Goal: Information Seeking & Learning: Find specific fact

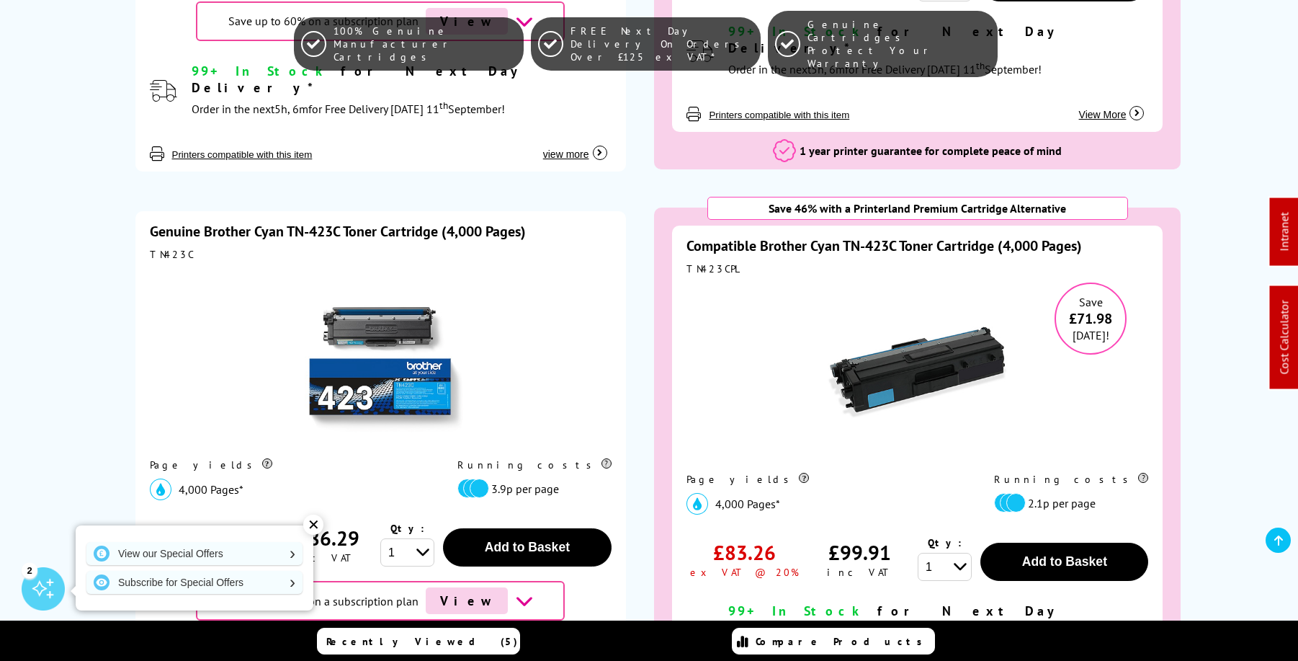
click at [886, 236] on link "Compatible Brother Cyan TN-423C Toner Cartridge (4,000 Pages)" at bounding box center [885, 245] width 396 height 19
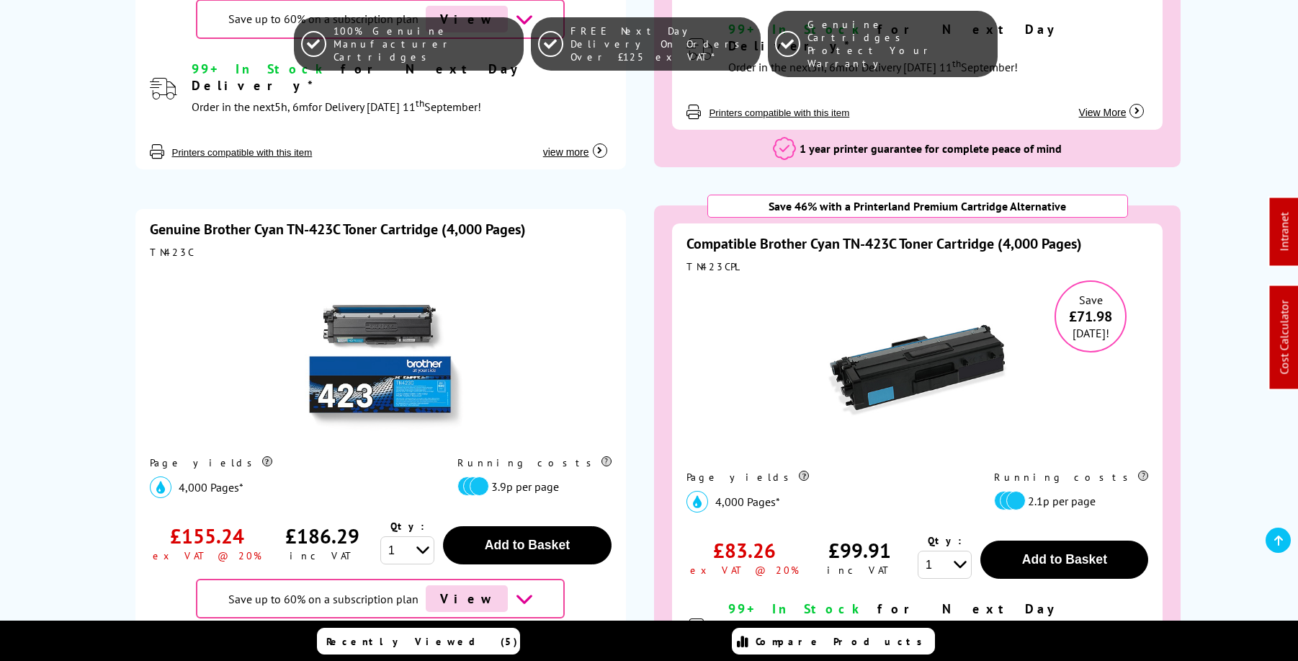
scroll to position [3317, 0]
click at [402, 326] on img at bounding box center [380, 356] width 180 height 180
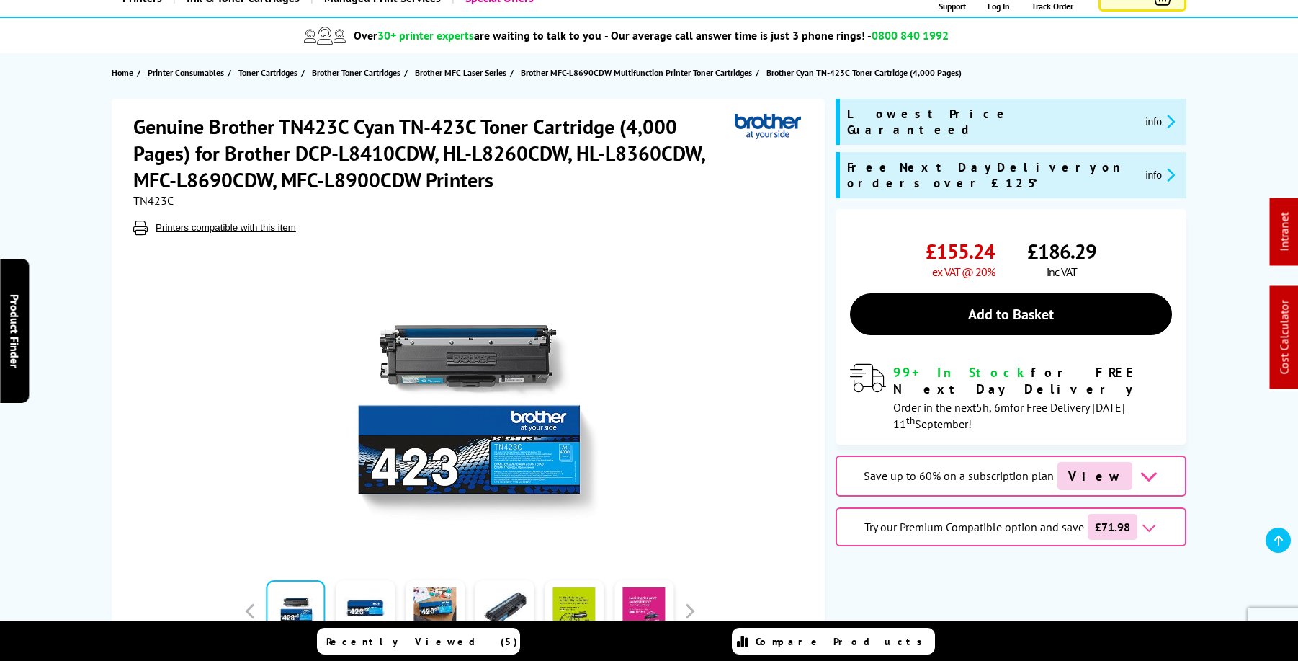
scroll to position [228, 0]
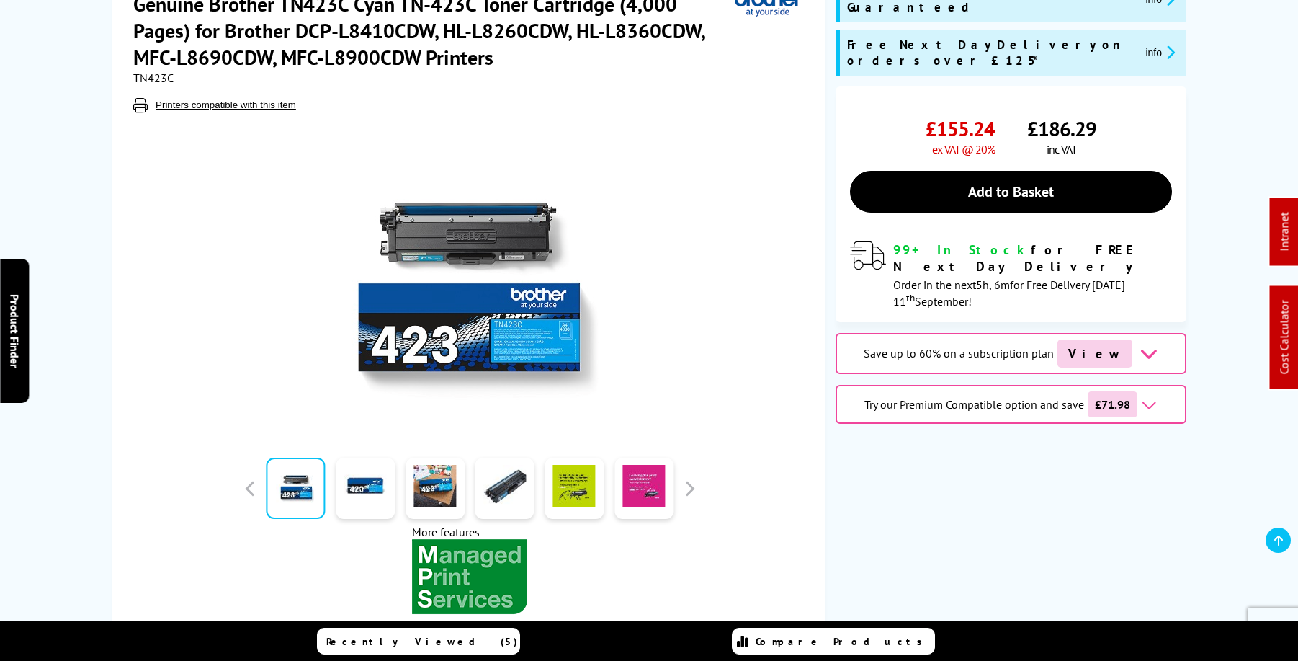
click at [488, 331] on img at bounding box center [470, 282] width 282 height 282
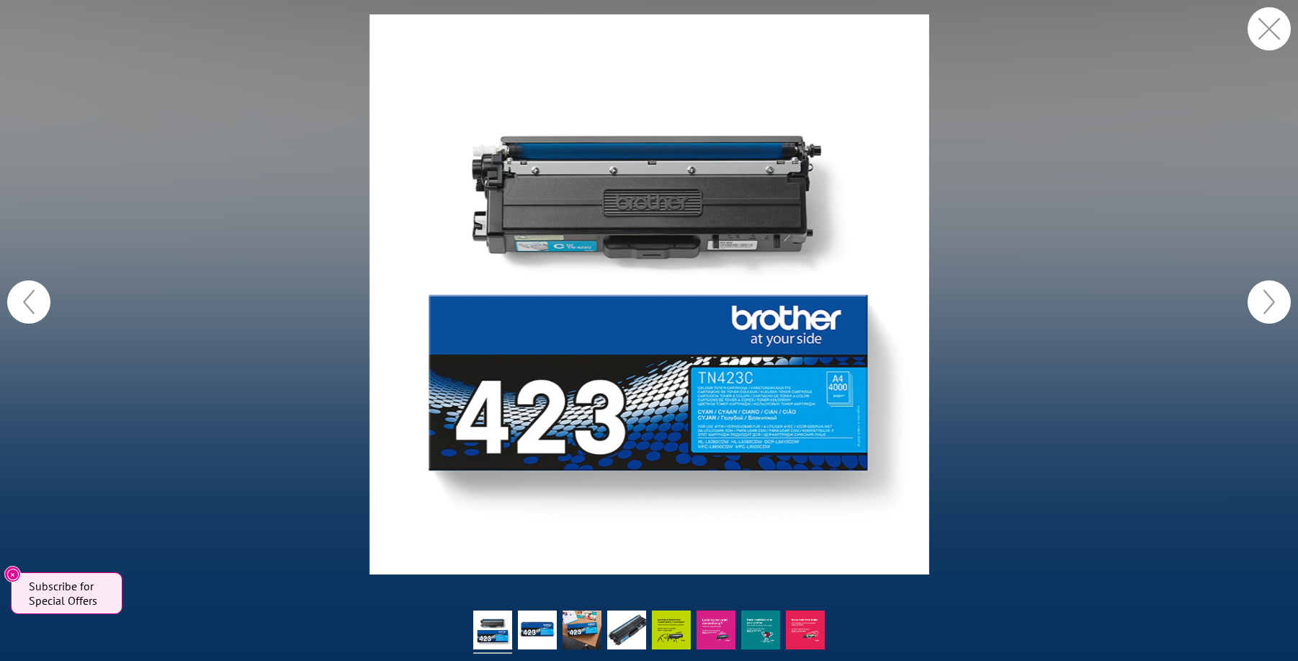
click at [1267, 32] on button "button" at bounding box center [1269, 28] width 43 height 43
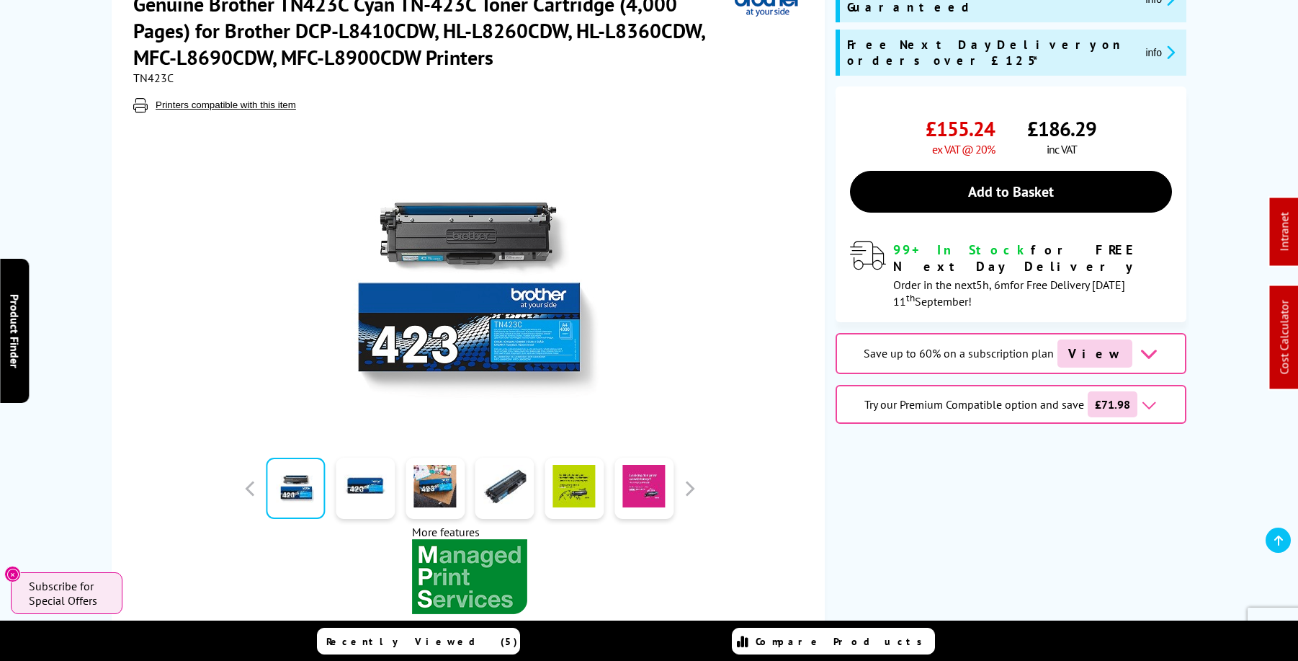
click at [153, 81] on span "TN423C" at bounding box center [153, 78] width 40 height 14
copy span "TN423C"
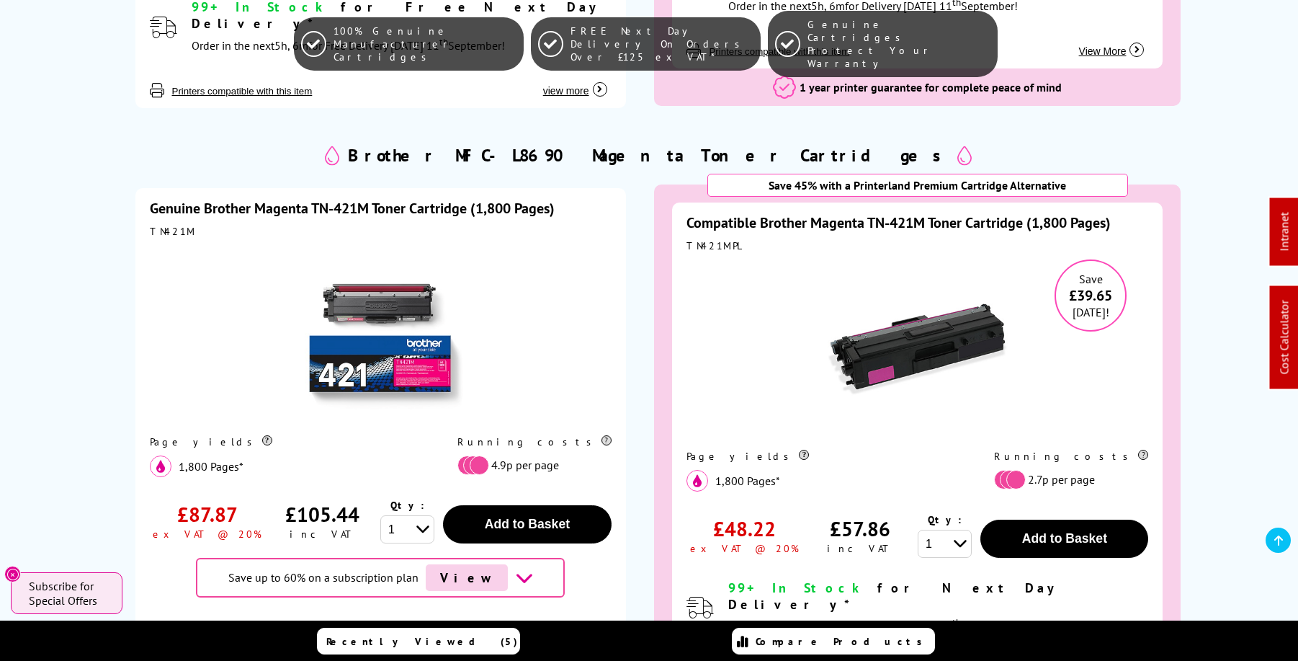
scroll to position [3969, 0]
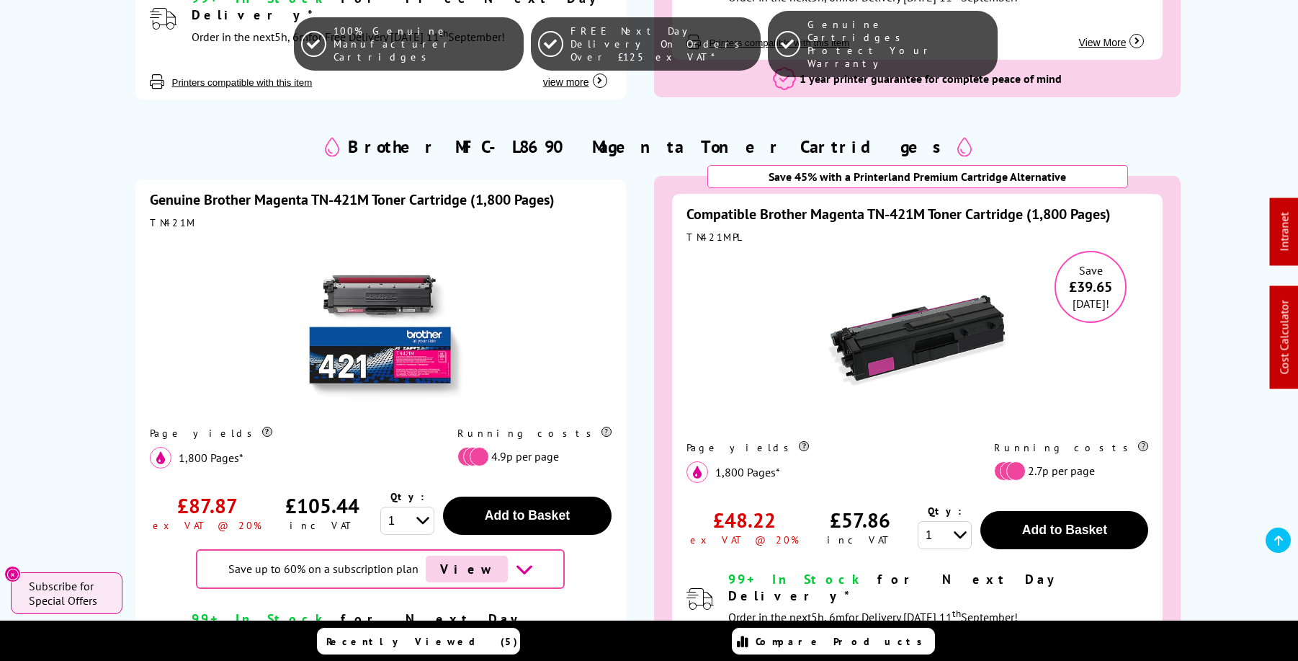
click at [416, 272] on img at bounding box center [380, 326] width 180 height 180
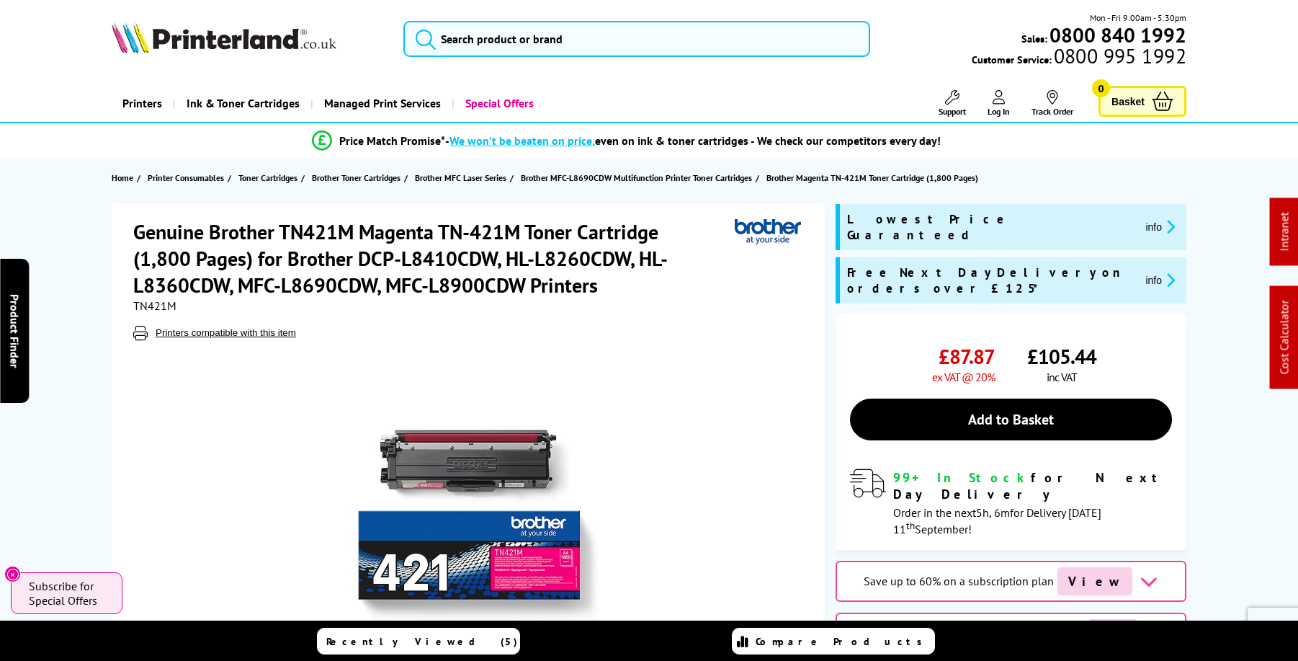
click at [395, 477] on img at bounding box center [470, 510] width 282 height 282
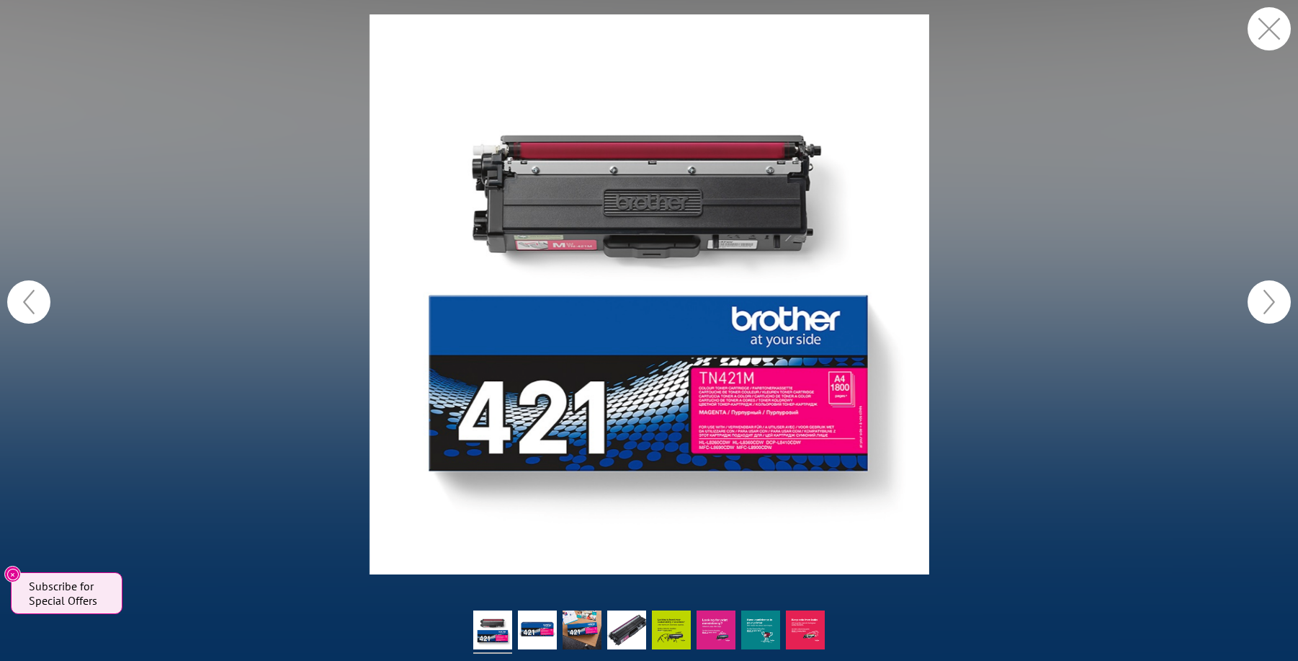
click at [1267, 33] on button "button" at bounding box center [1269, 28] width 43 height 43
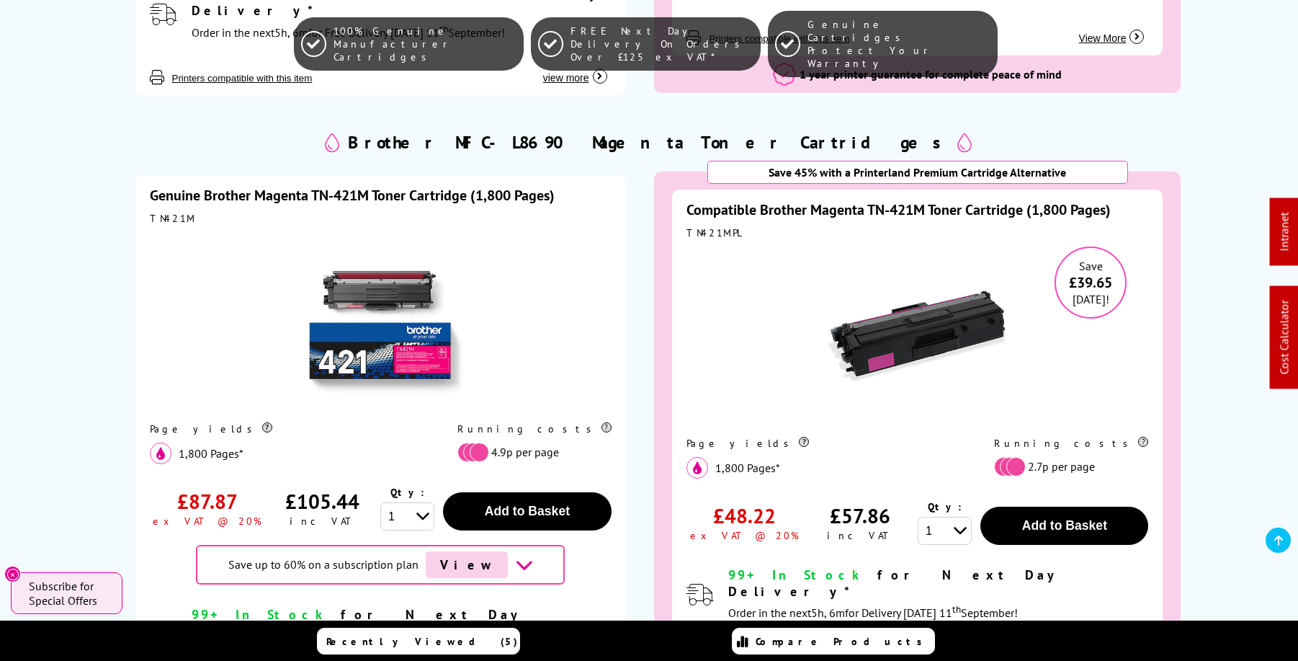
click at [712, 226] on div "TN421MPL" at bounding box center [918, 232] width 462 height 13
copy div "TN421MPL"
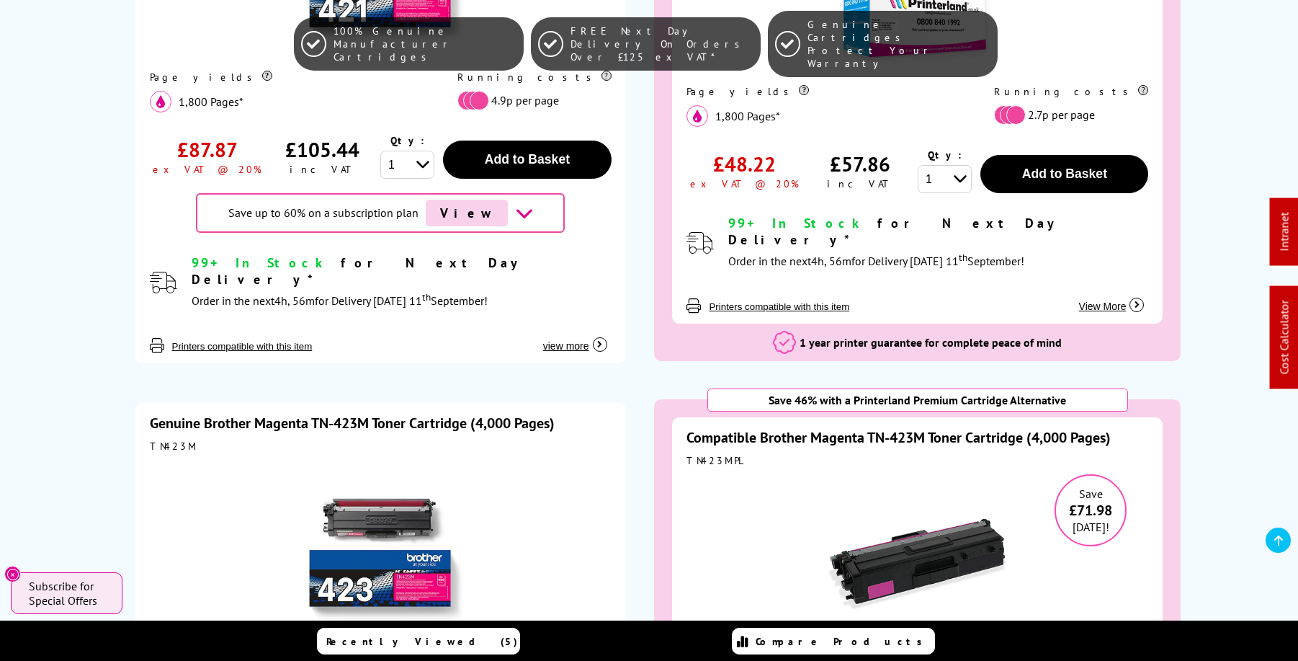
scroll to position [4450, 0]
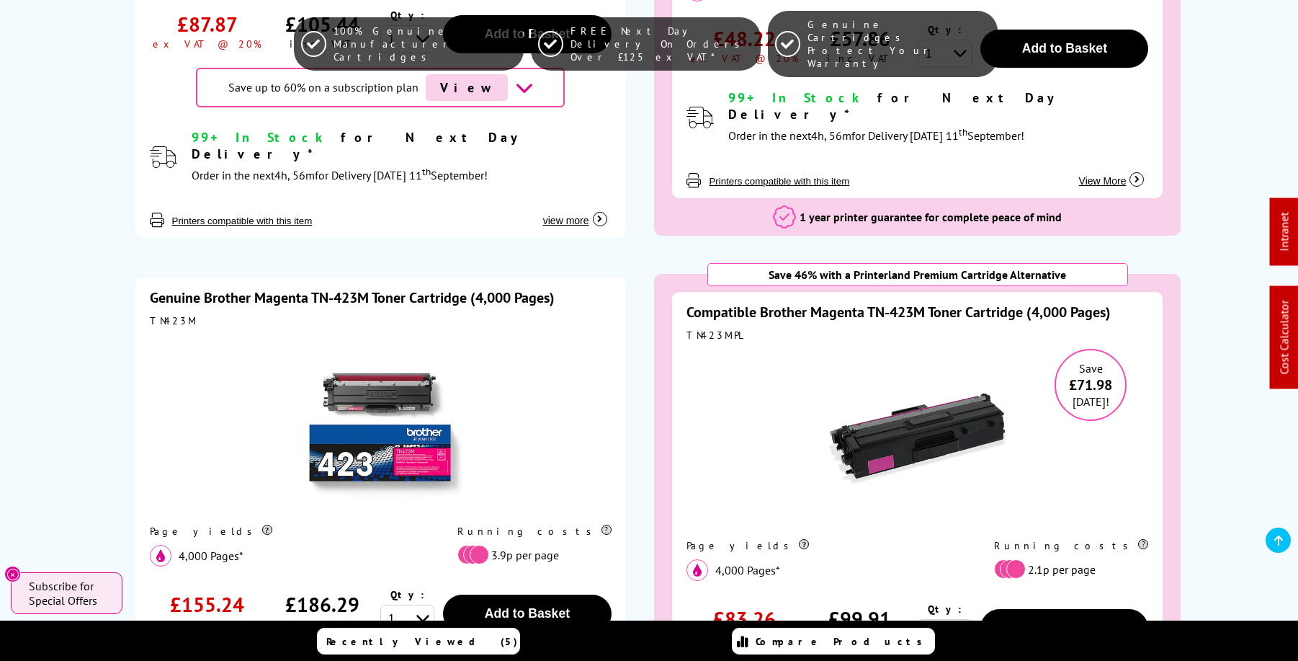
click at [726, 329] on div "TN423MPL" at bounding box center [918, 335] width 462 height 13
copy div "TN423MPL"
click at [937, 349] on img at bounding box center [918, 439] width 180 height 180
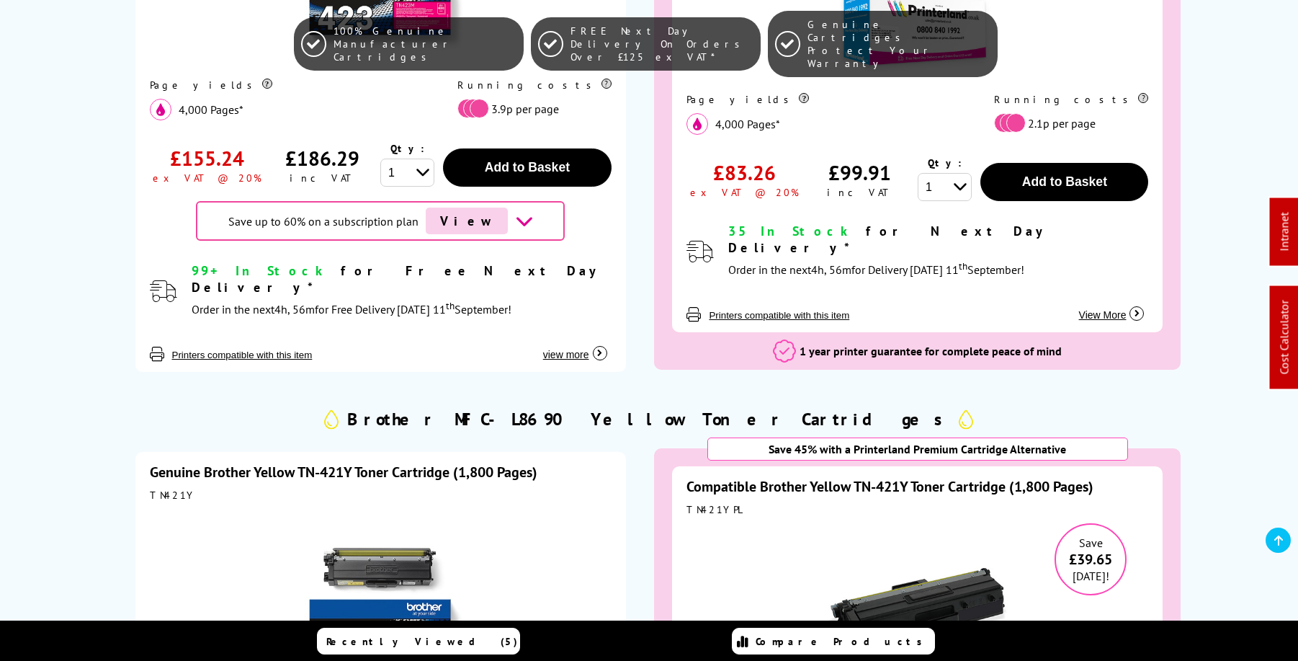
scroll to position [5081, 0]
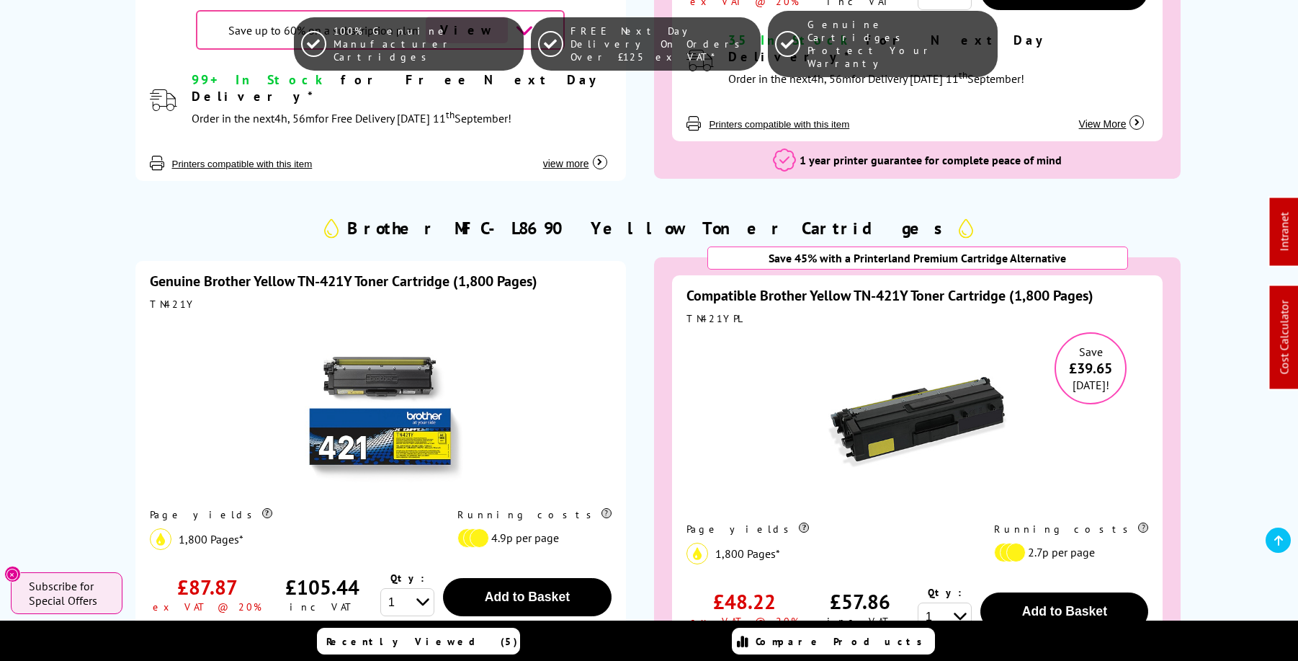
click at [400, 272] on link "Genuine Brother Yellow TN-421Y Toner Cartridge (1,800 Pages)" at bounding box center [344, 281] width 388 height 19
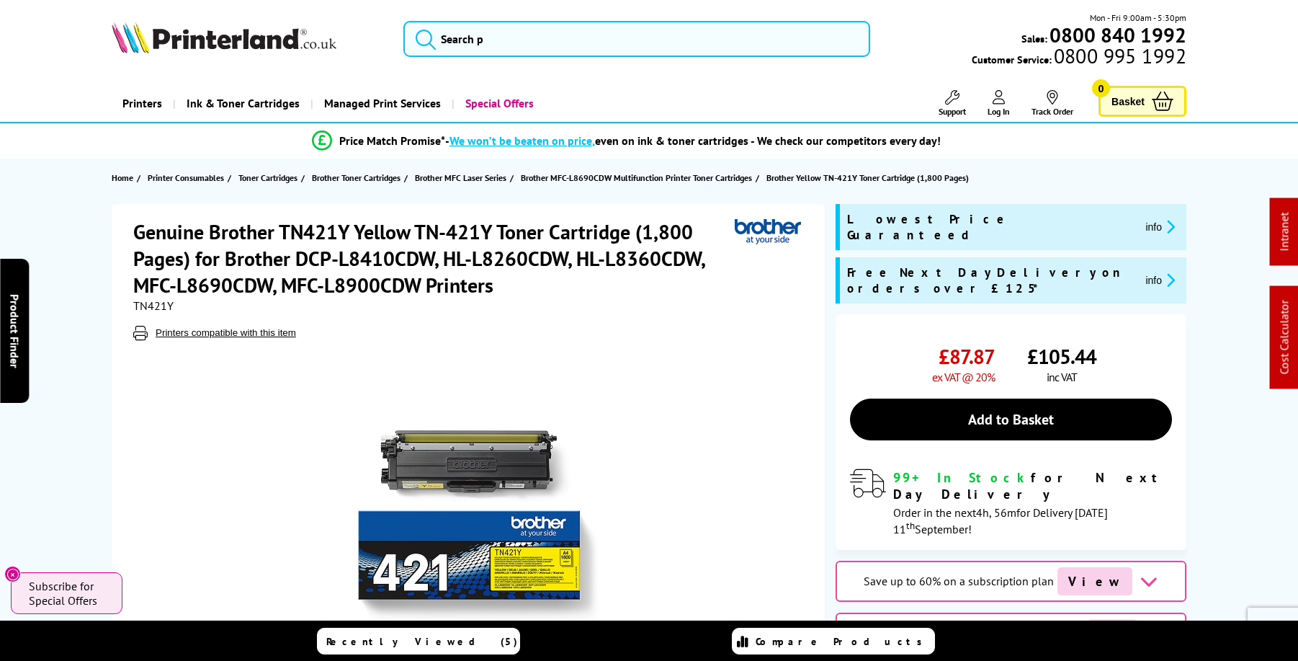
click at [493, 459] on img at bounding box center [470, 510] width 282 height 282
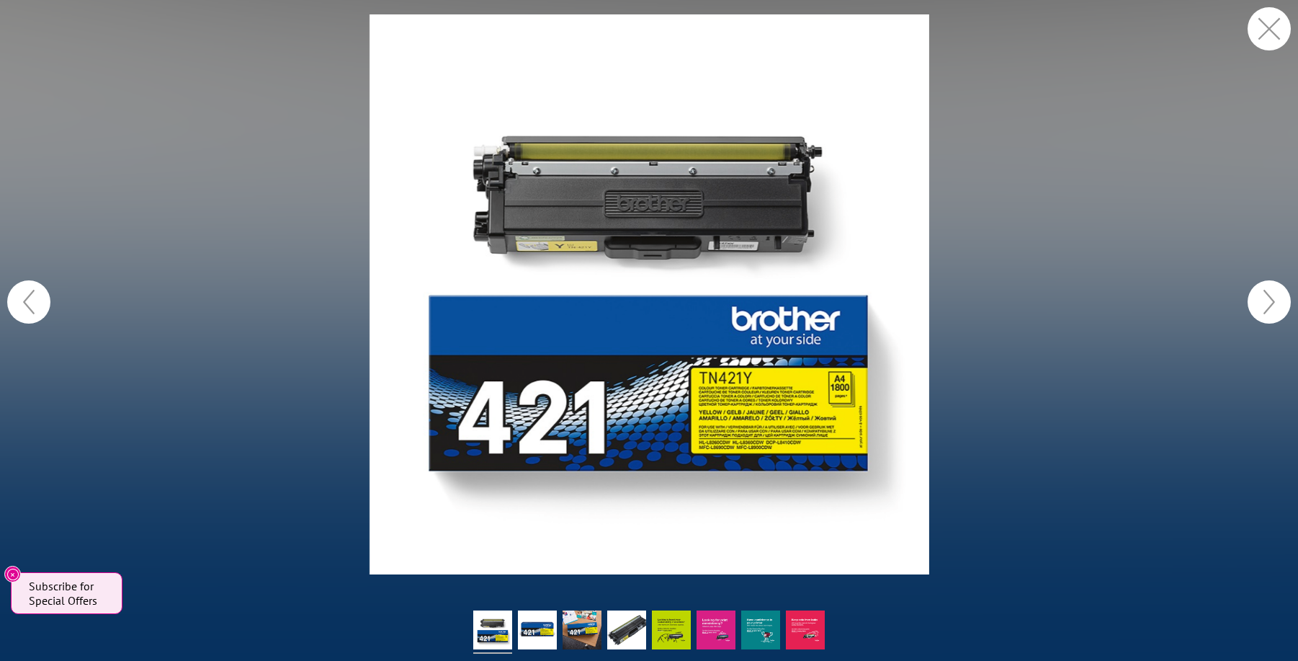
click at [1267, 38] on button "button" at bounding box center [1269, 28] width 43 height 43
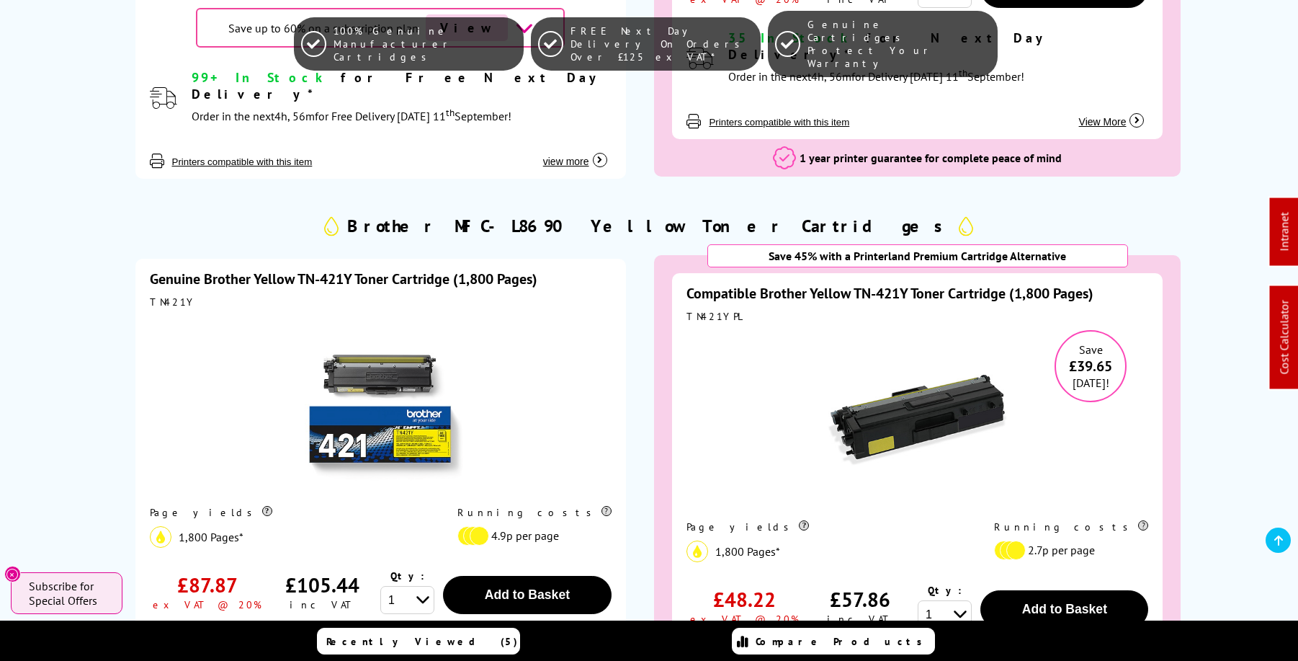
click at [714, 310] on div "TN421YPL" at bounding box center [918, 316] width 462 height 13
copy div "TN421YPL"
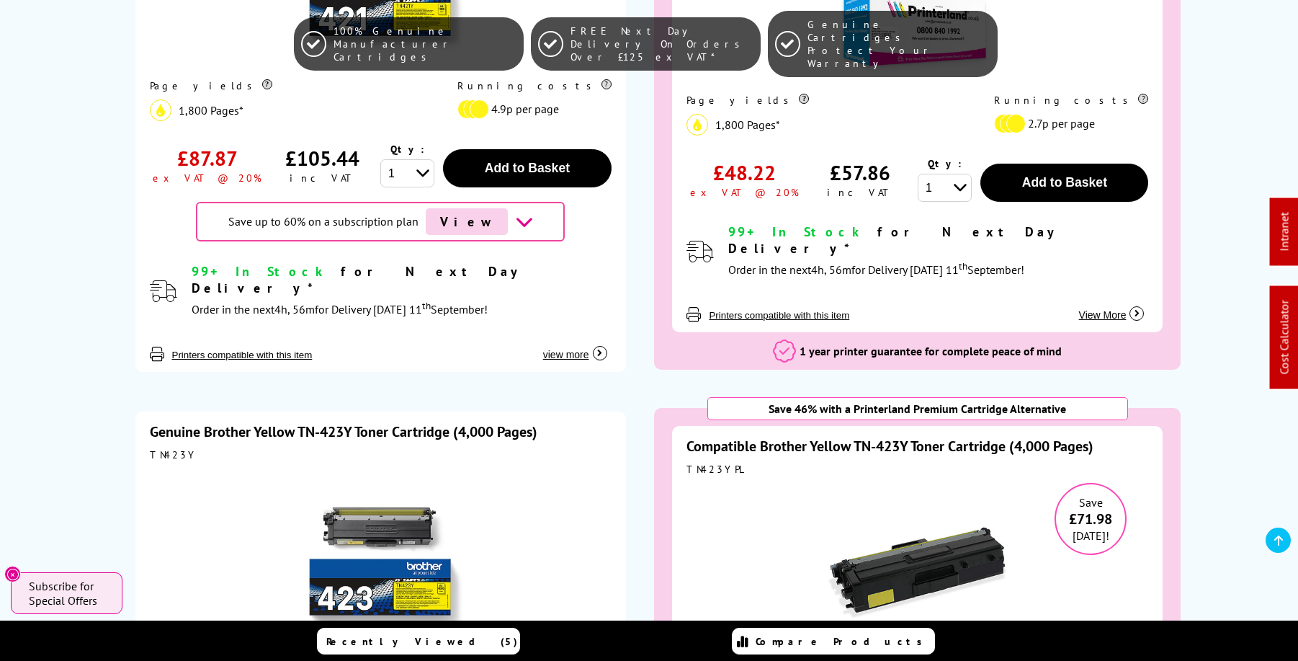
scroll to position [5599, 0]
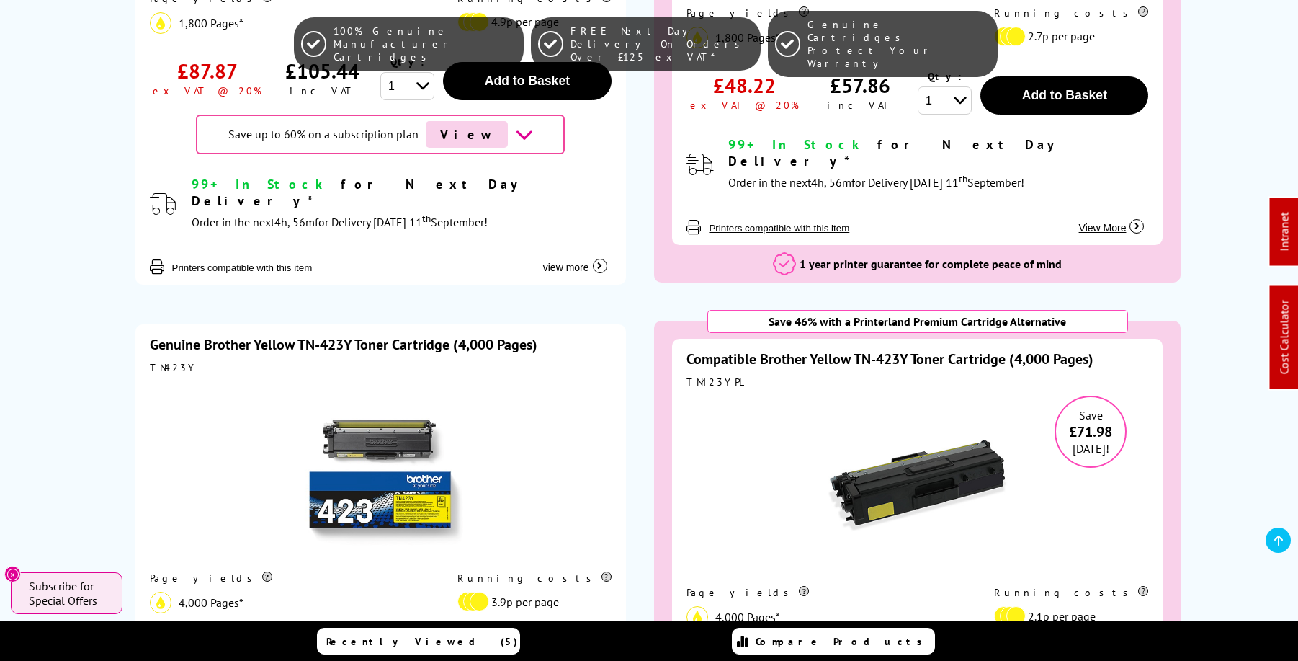
click at [712, 375] on div "TN423YPL" at bounding box center [918, 381] width 462 height 13
copy div "TN423YPL"
